Goal: Task Accomplishment & Management: Use online tool/utility

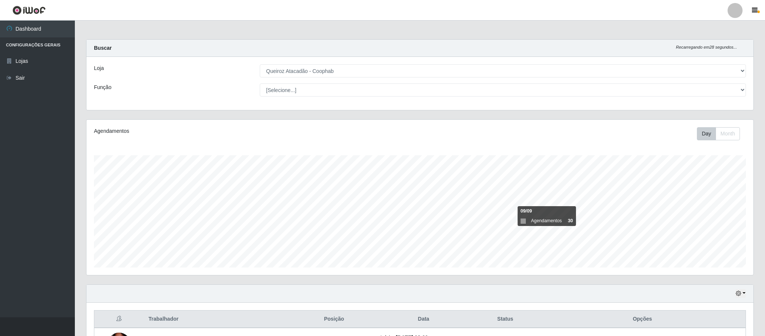
select select "463"
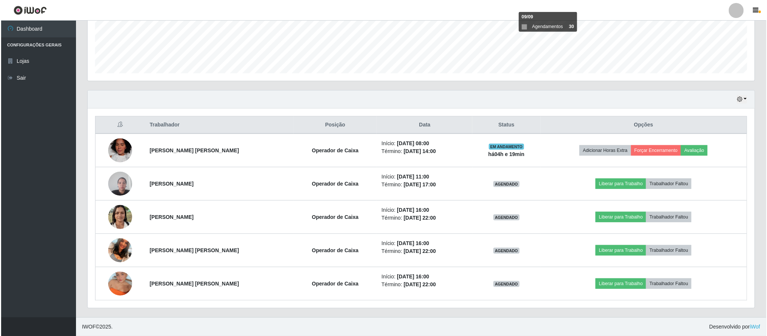
scroll to position [156, 667]
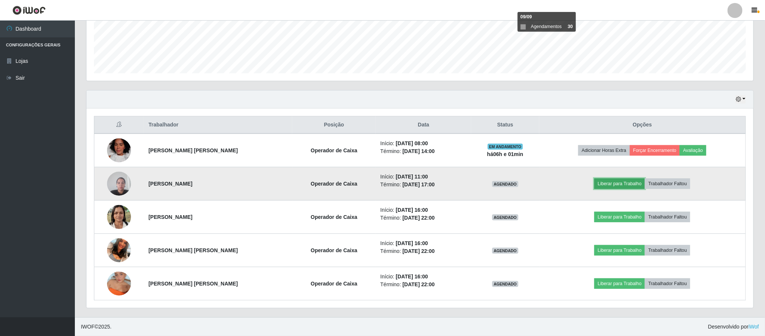
click at [611, 185] on button "Liberar para Trabalho" at bounding box center [620, 184] width 51 height 10
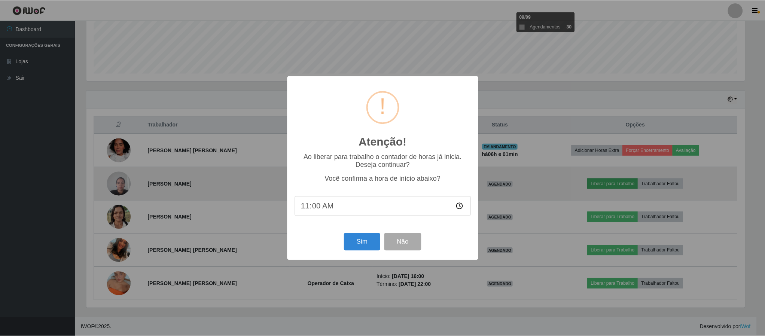
scroll to position [156, 661]
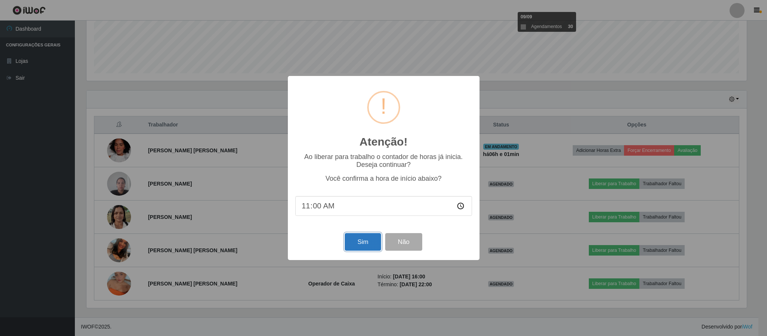
click at [363, 243] on button "Sim" at bounding box center [363, 242] width 36 height 18
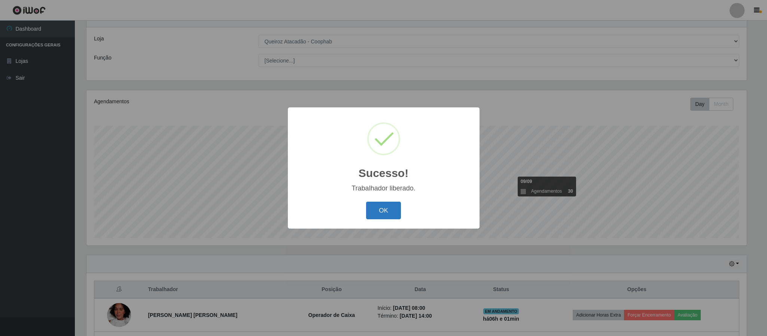
click at [385, 207] on button "OK" at bounding box center [383, 211] width 35 height 18
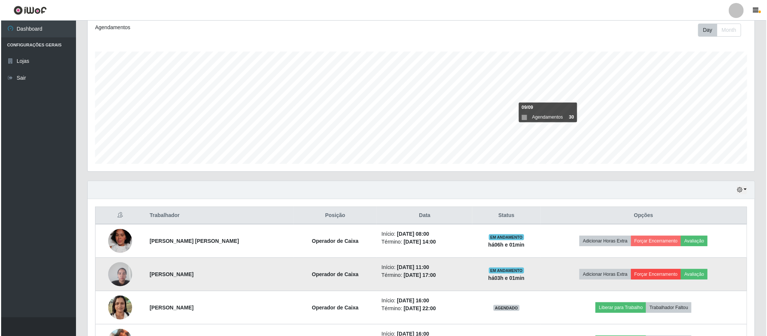
scroll to position [142, 0]
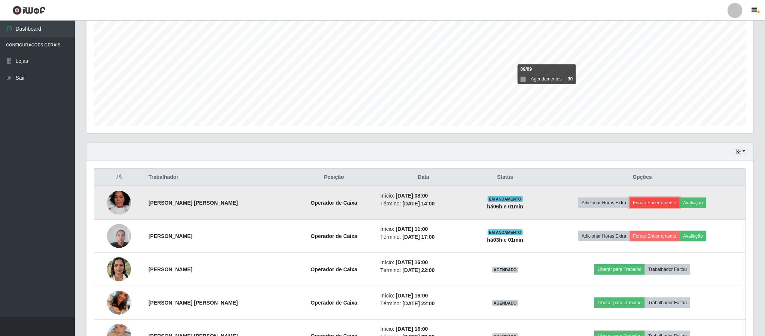
click at [658, 206] on button "Forçar Encerramento" at bounding box center [655, 203] width 50 height 10
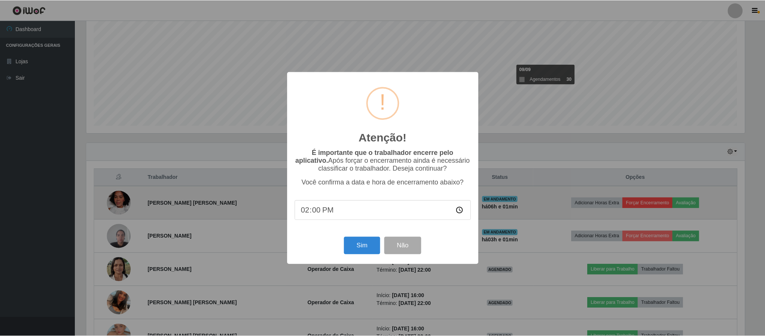
scroll to position [156, 661]
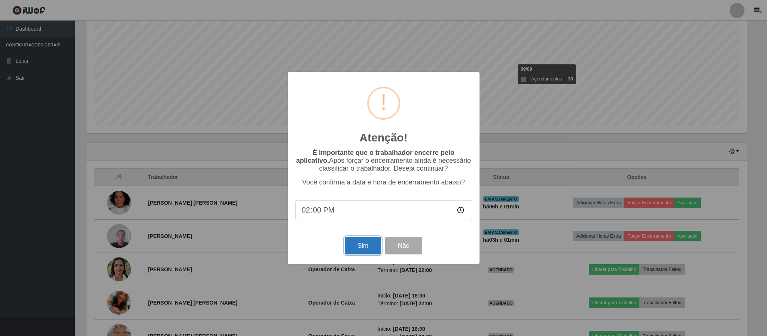
click at [363, 245] on button "Sim" at bounding box center [363, 246] width 36 height 18
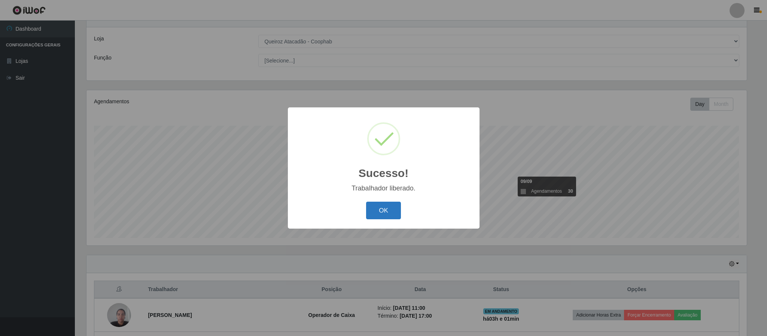
click at [381, 206] on button "OK" at bounding box center [383, 211] width 35 height 18
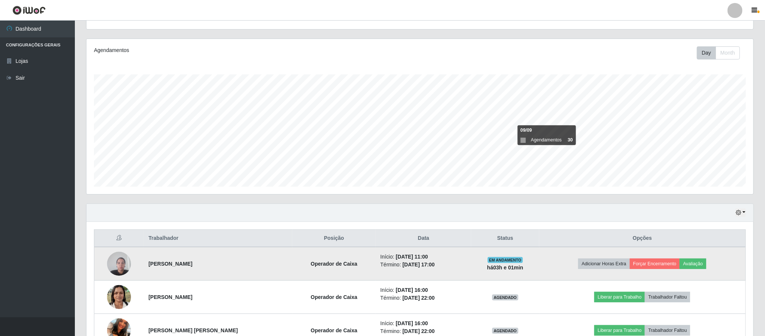
scroll to position [163, 0]
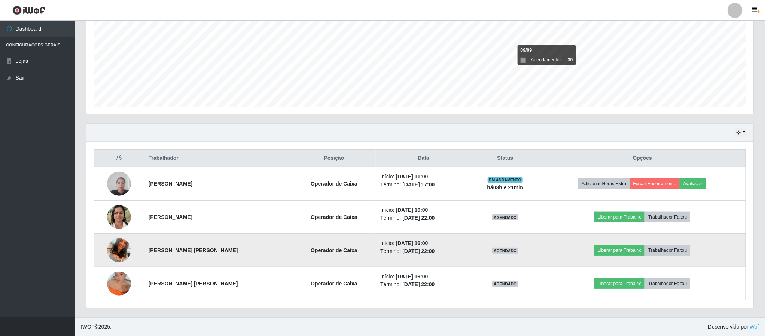
click at [126, 243] on img at bounding box center [119, 250] width 24 height 43
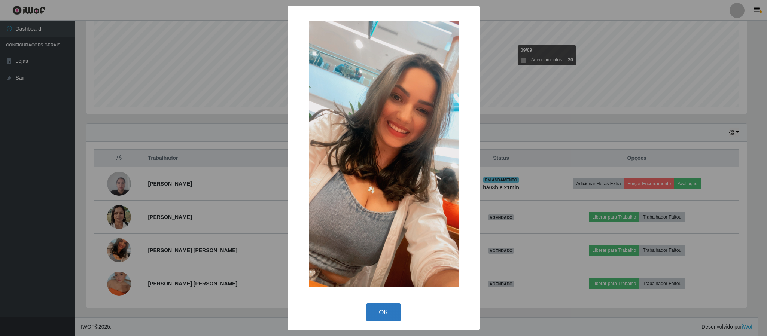
click at [382, 313] on button "OK" at bounding box center [383, 313] width 35 height 18
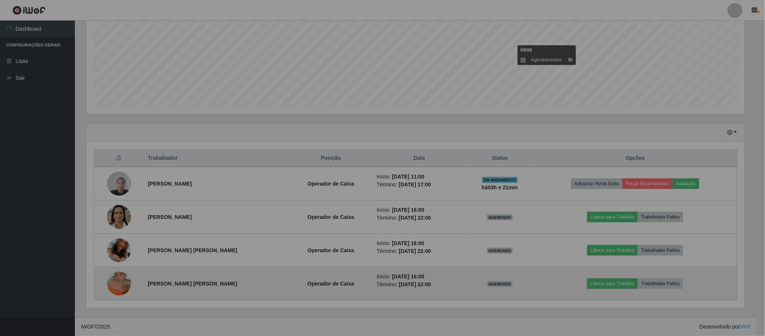
scroll to position [156, 667]
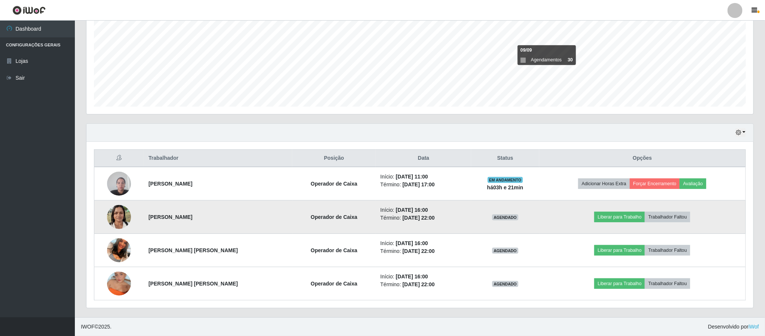
click at [122, 213] on img at bounding box center [119, 217] width 24 height 32
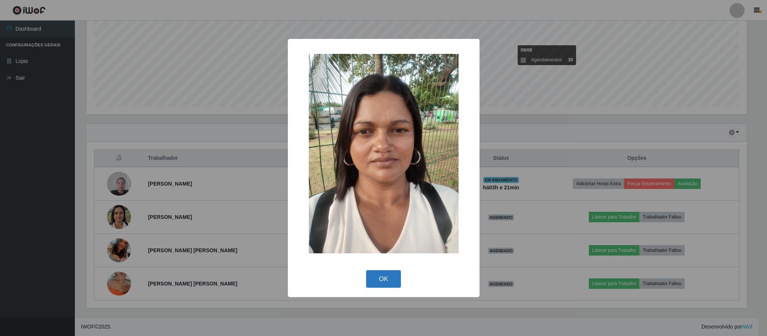
click at [394, 273] on button "OK" at bounding box center [383, 279] width 35 height 18
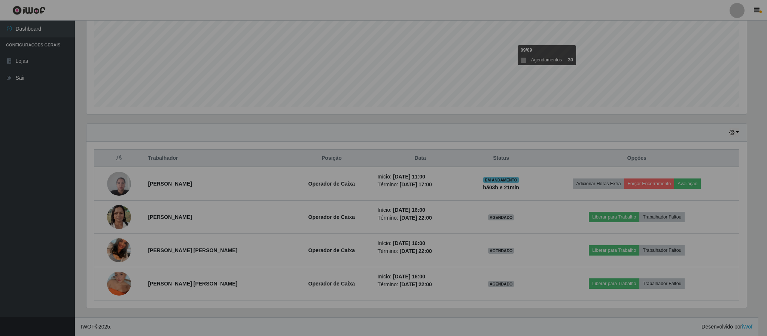
scroll to position [156, 667]
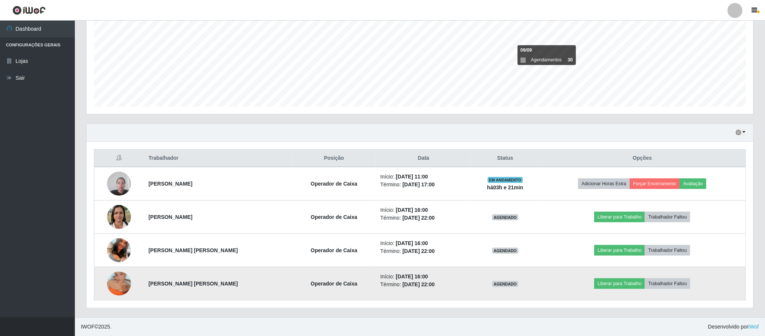
click at [118, 282] on img at bounding box center [119, 283] width 24 height 43
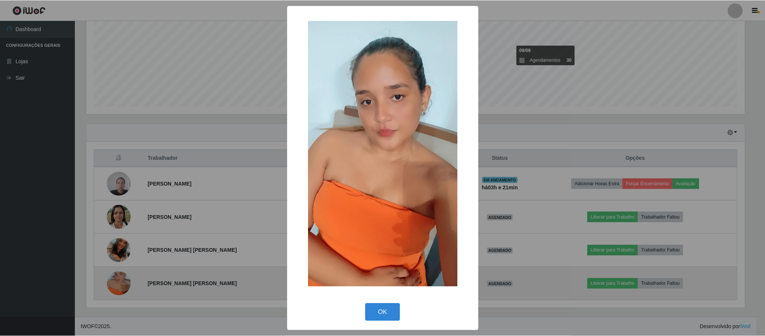
scroll to position [156, 661]
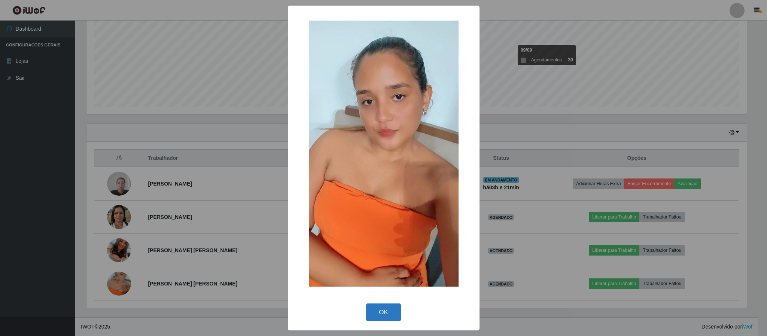
click at [377, 316] on button "OK" at bounding box center [383, 313] width 35 height 18
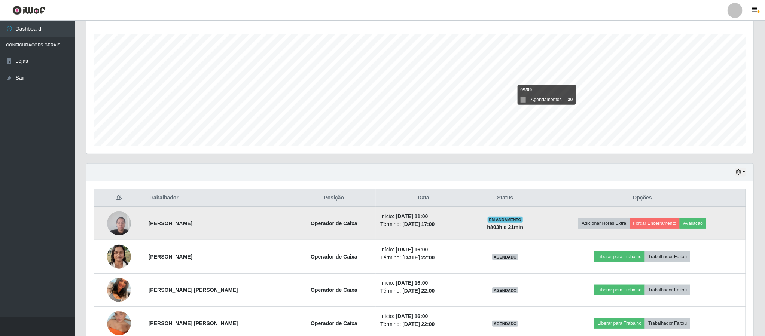
scroll to position [163, 0]
